Goal: Navigation & Orientation: Find specific page/section

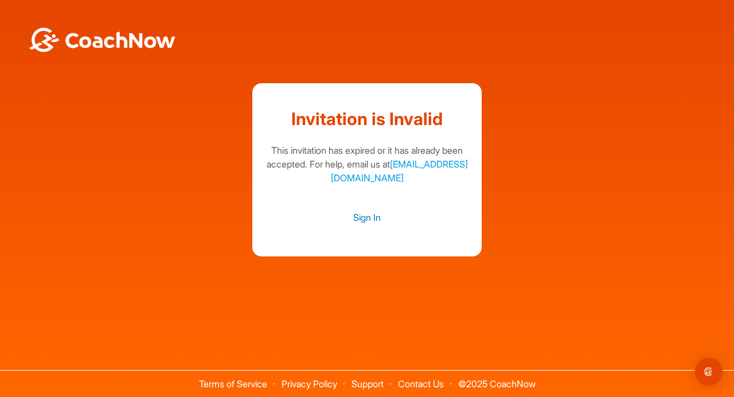
click at [362, 218] on link "Sign In" at bounding box center [367, 217] width 206 height 15
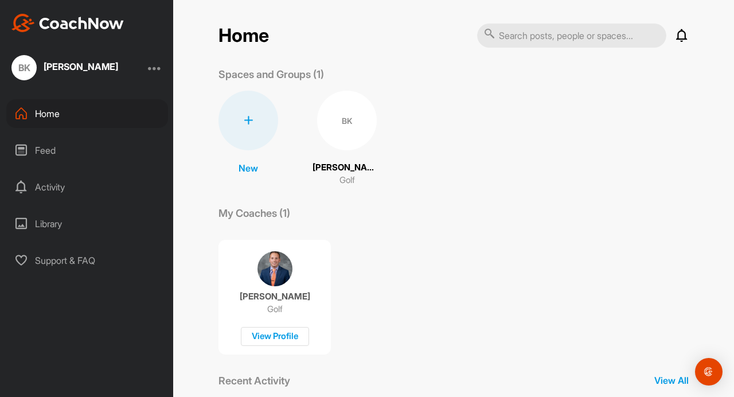
click at [334, 167] on p "[PERSON_NAME]" at bounding box center [346, 167] width 69 height 13
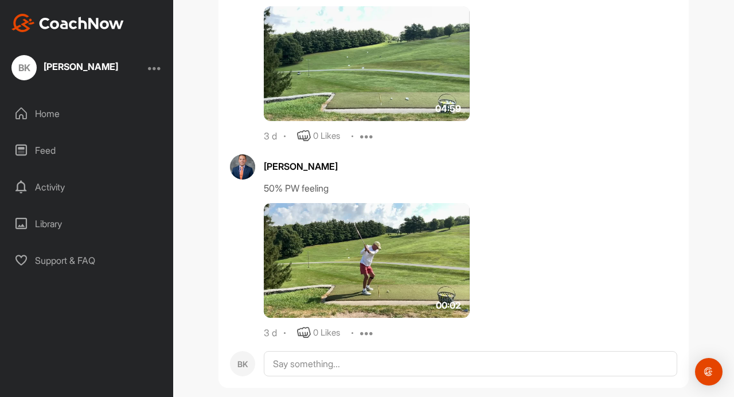
scroll to position [747, 0]
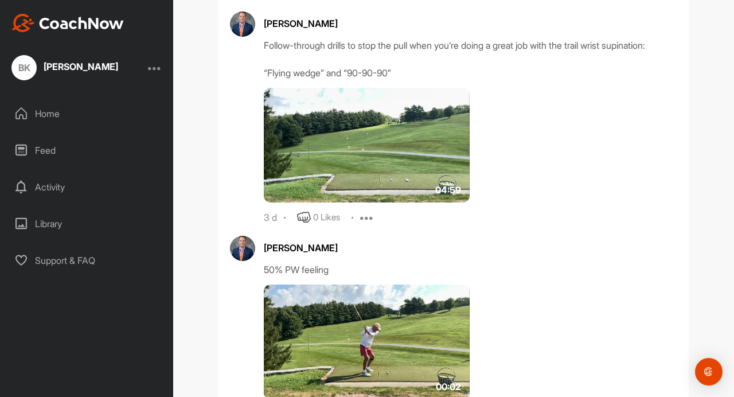
click at [365, 161] on img at bounding box center [367, 145] width 206 height 115
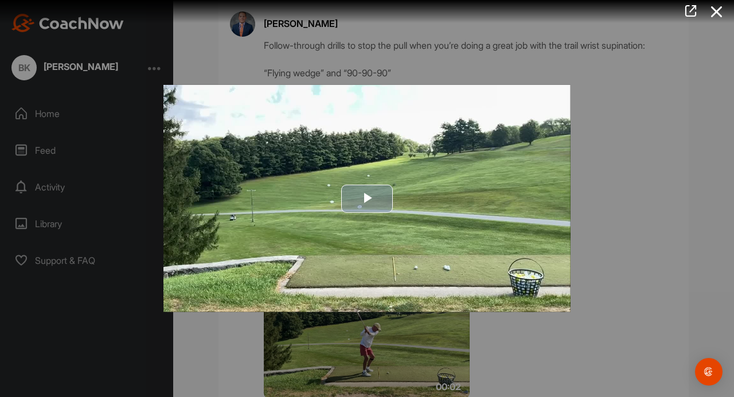
click at [367, 198] on span "Video Player" at bounding box center [367, 198] width 0 height 0
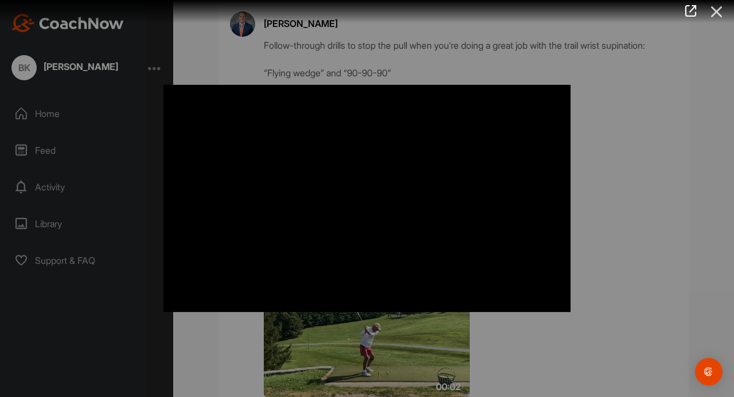
click at [716, 11] on icon at bounding box center [717, 11] width 26 height 21
